Goal: Information Seeking & Learning: Learn about a topic

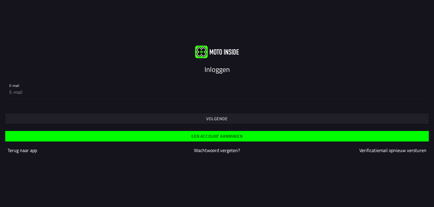
click at [171, 107] on div "Volgende" at bounding box center [217, 113] width 434 height 21
click at [220, 63] on div "Inloggen E-mail Volgende Een account aanmaken Terug naar app Wachtwoord vergete…" at bounding box center [217, 104] width 434 height 116
drag, startPoint x: 221, startPoint y: 65, endPoint x: 201, endPoint y: 70, distance: 20.4
click at [0, 0] on slot "Inloggen" at bounding box center [0, 0] width 0 height 0
click at [66, 109] on div at bounding box center [217, 109] width 425 height 5
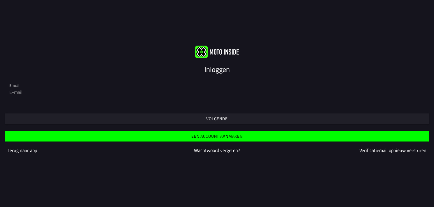
click at [67, 116] on span "Volgende" at bounding box center [217, 118] width 415 height 11
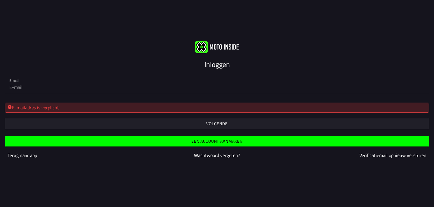
click at [60, 99] on div "E-mailadres is verplicht. Volgende" at bounding box center [217, 113] width 434 height 31
drag, startPoint x: 59, startPoint y: 97, endPoint x: 46, endPoint y: 83, distance: 20.0
click at [52, 89] on form "E-mail E-mailadres is verplicht. Volgende Een account aanmaken [PERSON_NAME] na…" at bounding box center [217, 117] width 434 height 97
click at [17, 93] on div "E-mail" at bounding box center [217, 83] width 434 height 28
click at [18, 93] on div "E-mail" at bounding box center [217, 83] width 434 height 28
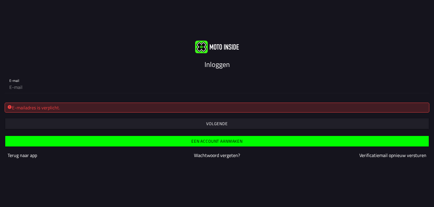
click at [18, 95] on div "E-mail" at bounding box center [217, 83] width 434 height 28
click at [15, 80] on div "E-mail" at bounding box center [216, 83] width 415 height 19
click at [14, 80] on div "E-mail" at bounding box center [216, 83] width 415 height 19
type input "[EMAIL_ADDRESS][DOMAIN_NAME]"
click at [196, 121] on span "button" at bounding box center [217, 123] width 415 height 11
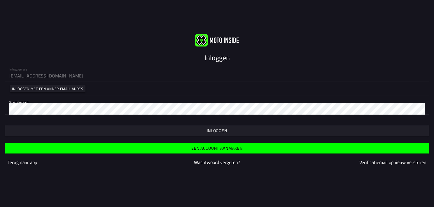
click at [208, 132] on span "button" at bounding box center [217, 130] width 415 height 11
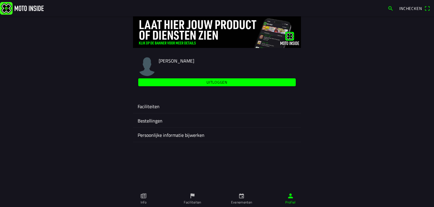
click at [239, 197] on icon "calendar" at bounding box center [241, 195] width 5 height 5
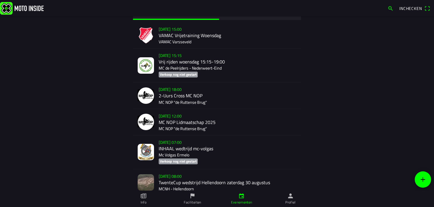
scroll to position [11, 0]
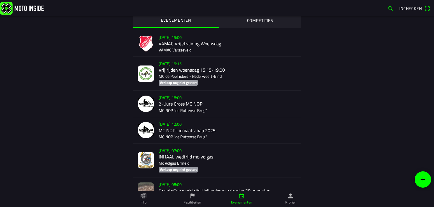
click at [0, 0] on slot "COMPETITIES" at bounding box center [0, 0] width 0 height 0
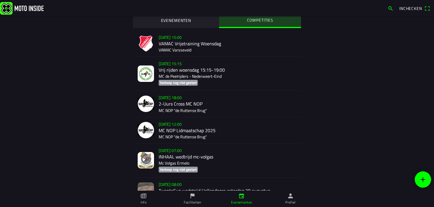
scroll to position [0, 0]
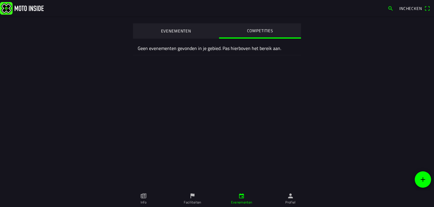
click at [169, 24] on button "EVENEMENTEN" at bounding box center [176, 30] width 86 height 15
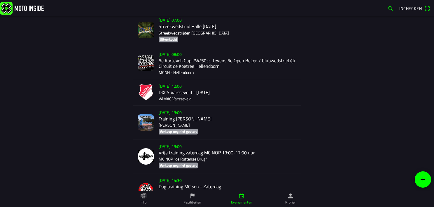
scroll to position [1166, 0]
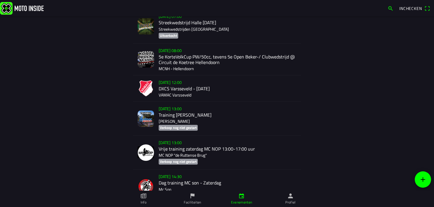
click at [183, 90] on div "[DATE] 12:00 DXCS Varsseveld - [DATE] VAMAC Varsseveld" at bounding box center [228, 88] width 138 height 26
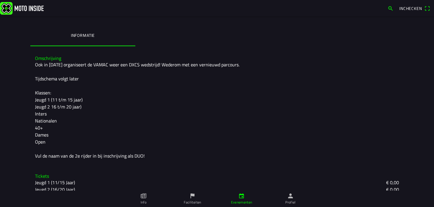
scroll to position [113, 0]
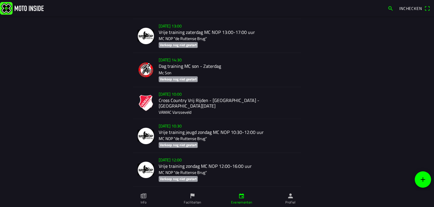
scroll to position [1282, 0]
click at [184, 102] on div "[DATE] 10:00 Cross Country Vrij Rijden - [GEOGRAPHIC_DATA] - [GEOGRAPHIC_DATA][…" at bounding box center [228, 103] width 138 height 32
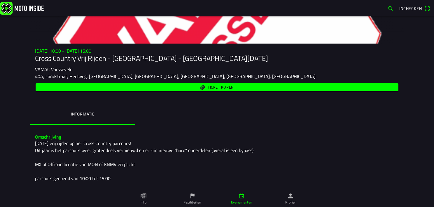
scroll to position [35, 0]
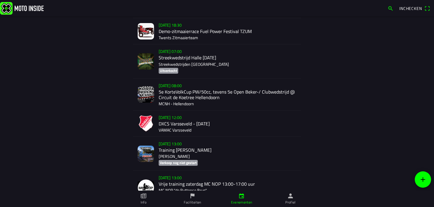
scroll to position [1134, 0]
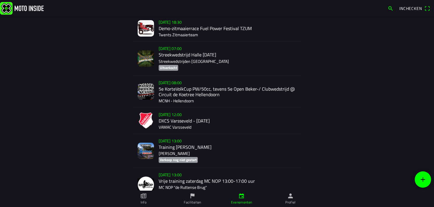
click at [176, 115] on div "[DATE] 12:00 DXCS Varsseveld - [DATE] VAMAC Varsseveld" at bounding box center [228, 120] width 138 height 26
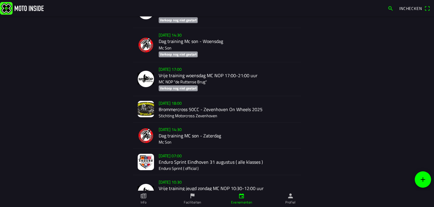
scroll to position [1441, 0]
click at [186, 106] on div "[DATE] 18:00 Brommercross 50CC - Zevenhoven On Wheels 2025 Stichting Motorcross…" at bounding box center [228, 109] width 138 height 26
